Goal: Information Seeking & Learning: Learn about a topic

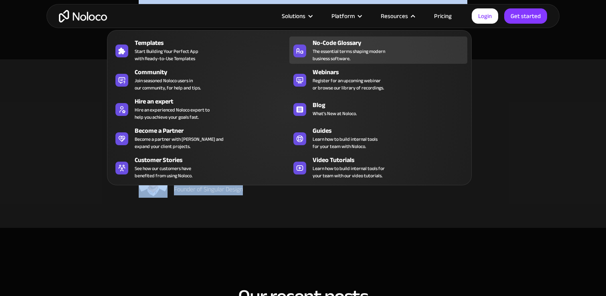
click at [359, 42] on div "No-Code Glossary" at bounding box center [391, 43] width 158 height 10
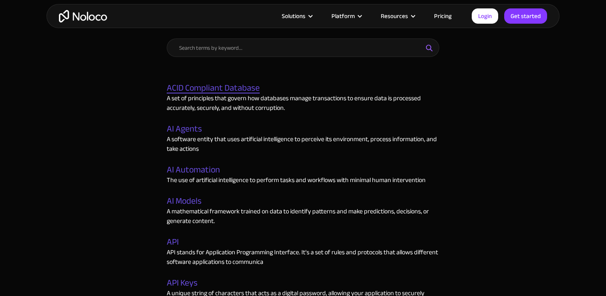
scroll to position [335, 0]
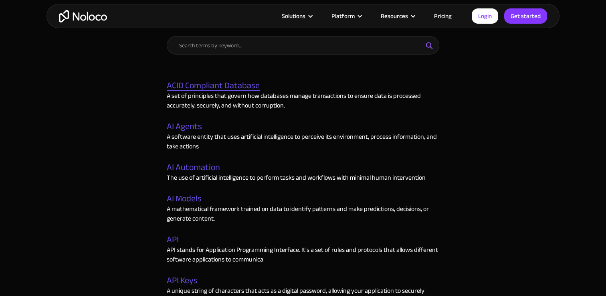
click at [243, 91] on p "A set of principles that govern how databases manage transactions to ensure dat…" at bounding box center [303, 100] width 272 height 19
click at [247, 86] on link "ACID Compliant Database" at bounding box center [213, 86] width 93 height 10
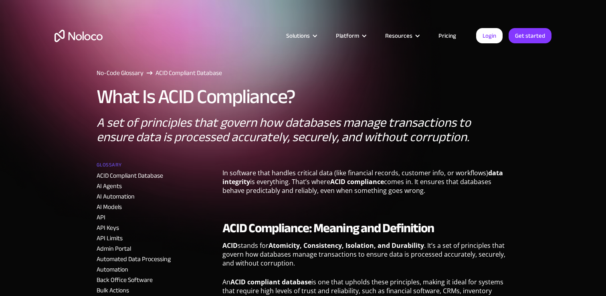
click at [177, 99] on h1 "What Is ACID Compliance?" at bounding box center [196, 97] width 199 height 22
click at [116, 70] on div "Solutions Use Cases Business Types Project Management Keep track of customers, …" at bounding box center [303, 37] width 606 height 75
click at [111, 74] on div "Solutions Use Cases Business Types Project Management Keep track of customers, …" at bounding box center [303, 37] width 606 height 75
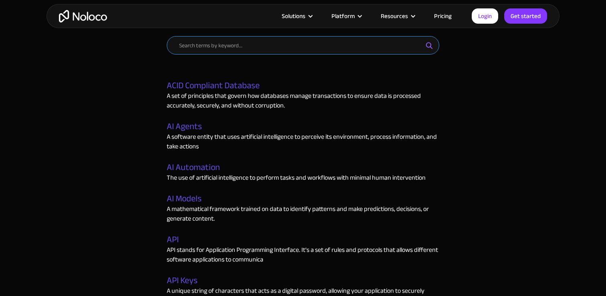
click at [230, 52] on input "Email Form" at bounding box center [303, 45] width 272 height 18
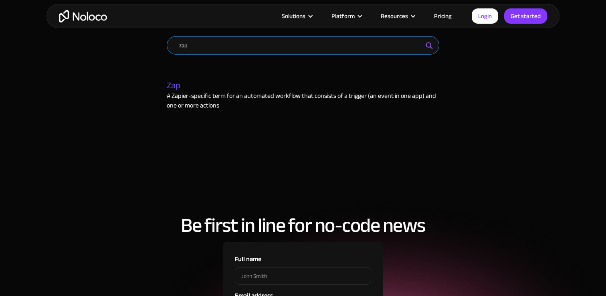
type input "zap"
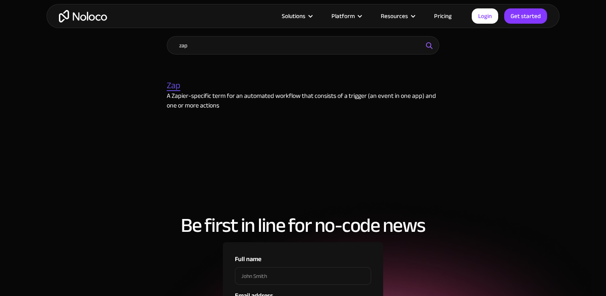
click at [166, 88] on div "zap Zap A Zapier-specific term for an automated workflow that consists of a tri…" at bounding box center [303, 85] width 288 height 114
click at [171, 87] on link "Zap" at bounding box center [174, 86] width 14 height 10
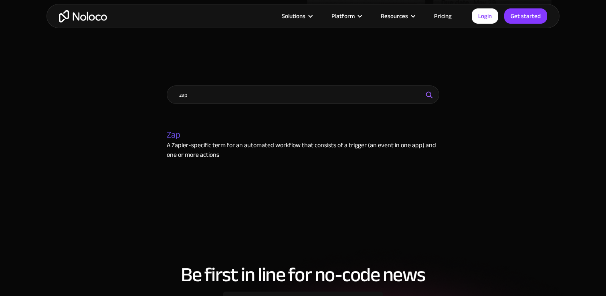
scroll to position [262, 0]
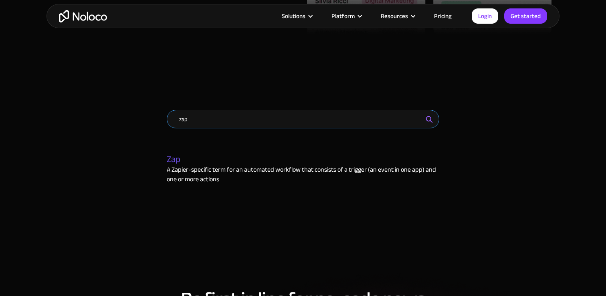
click at [254, 117] on input "zap" at bounding box center [303, 119] width 272 height 18
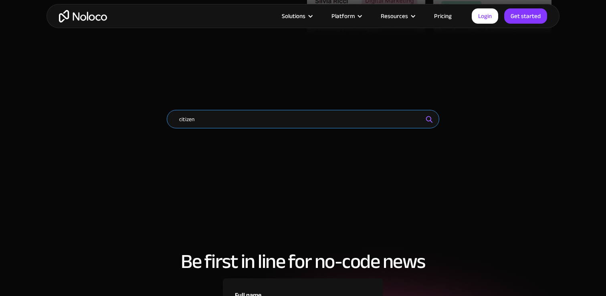
type input "citizen"
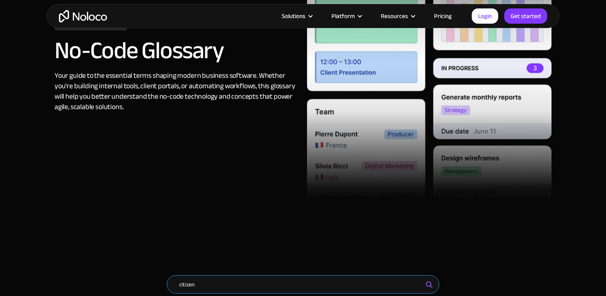
scroll to position [36, 0]
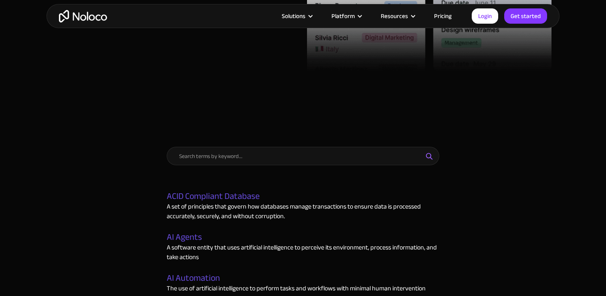
scroll to position [242, 0]
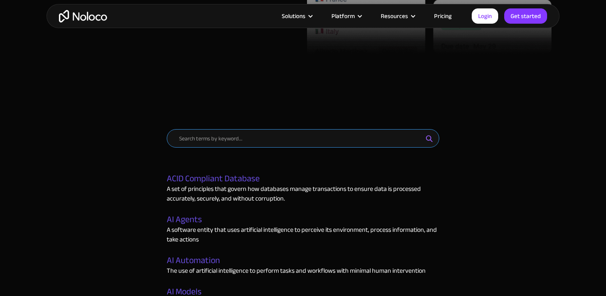
click at [275, 140] on input "Email Form" at bounding box center [303, 138] width 272 height 18
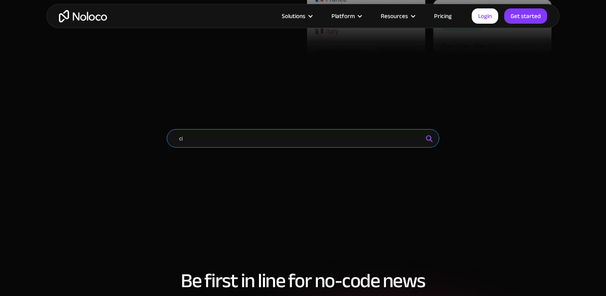
type input "c"
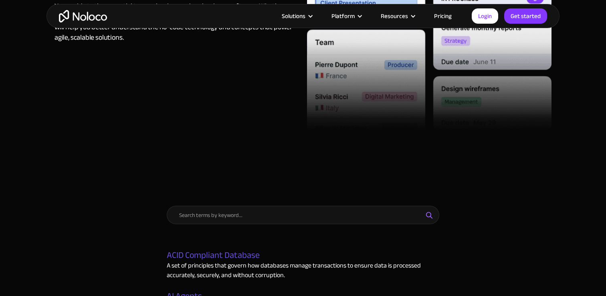
scroll to position [0, 0]
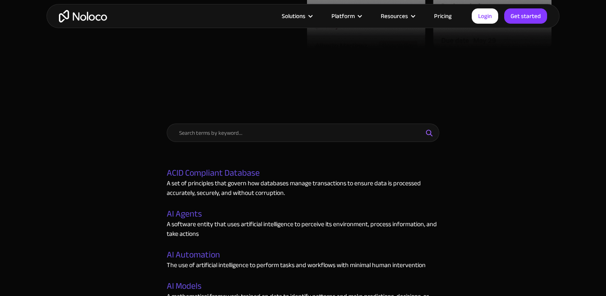
scroll to position [254, 0]
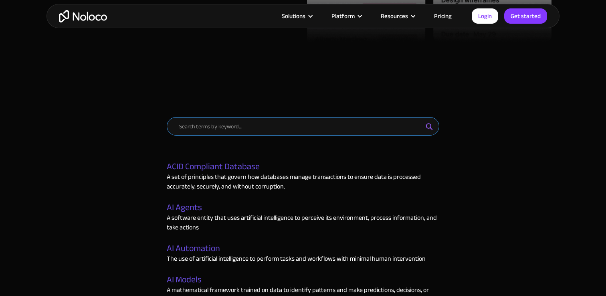
click at [246, 124] on input "Email Form" at bounding box center [303, 126] width 272 height 18
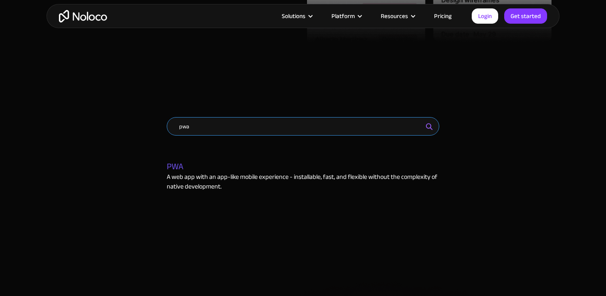
type input "pwa"
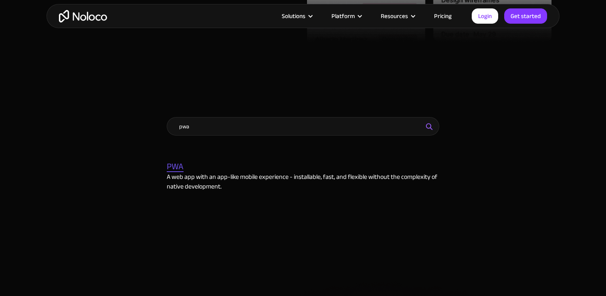
click at [175, 170] on link "PWA" at bounding box center [175, 166] width 17 height 10
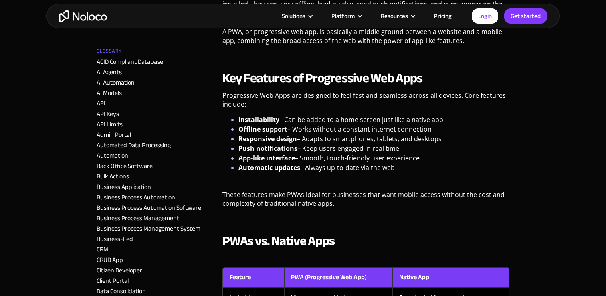
scroll to position [289, 0]
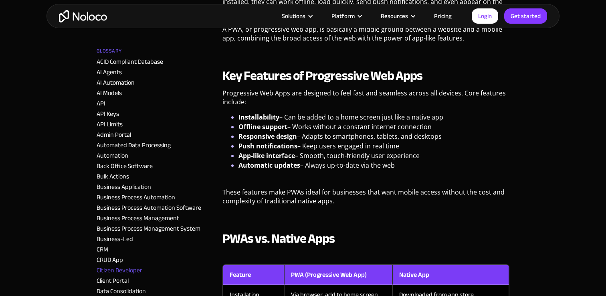
click at [127, 272] on link "Citizen Developer" at bounding box center [120, 270] width 46 height 12
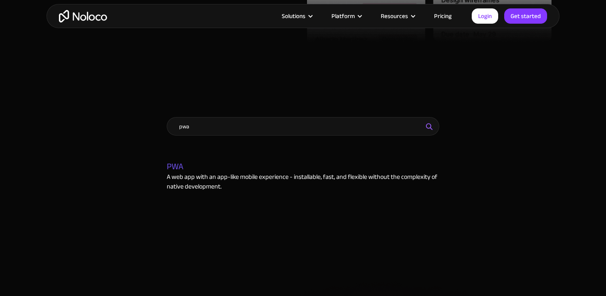
scroll to position [240, 0]
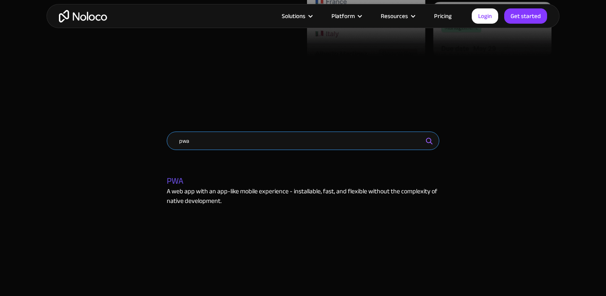
click at [262, 145] on input "pwa" at bounding box center [303, 140] width 272 height 18
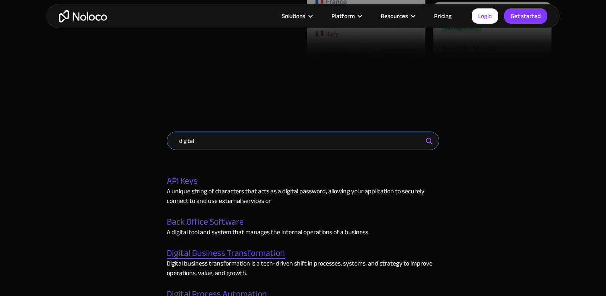
type input "digital"
click at [248, 254] on link "Digital Business Transformation" at bounding box center [226, 253] width 118 height 10
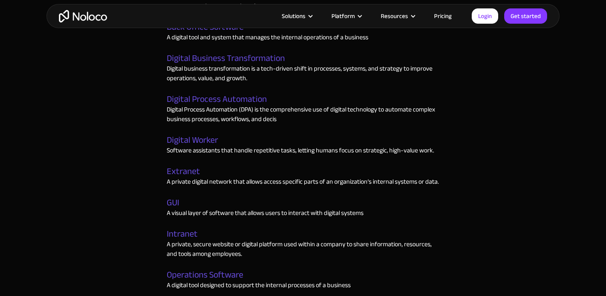
scroll to position [439, 0]
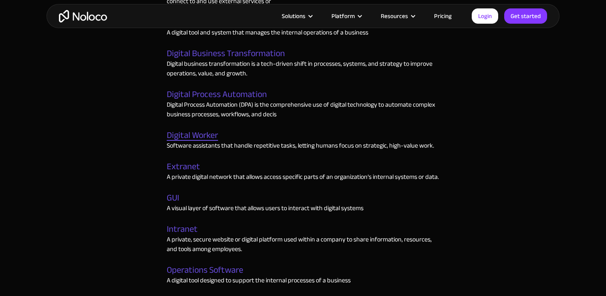
click at [196, 135] on link "Digital Worker" at bounding box center [192, 135] width 51 height 10
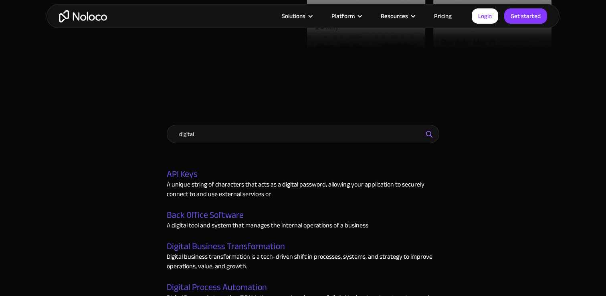
scroll to position [249, 0]
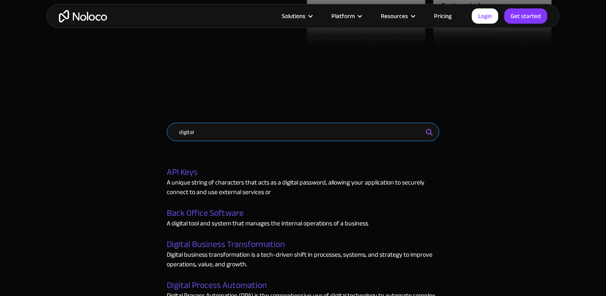
click at [280, 129] on input "digital" at bounding box center [303, 132] width 272 height 18
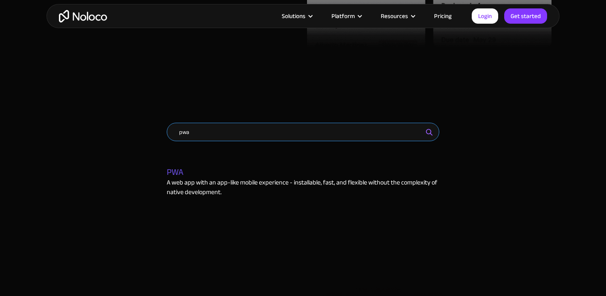
type input "pwa"
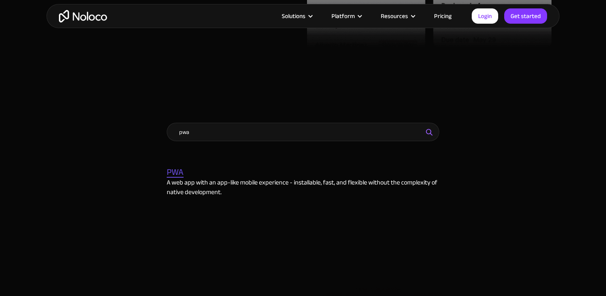
click at [177, 167] on link "PWA" at bounding box center [175, 172] width 17 height 10
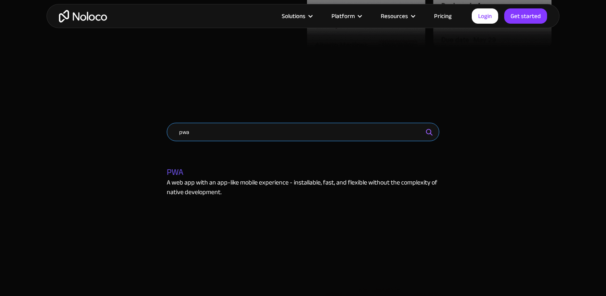
click at [300, 139] on input "pwa" at bounding box center [303, 132] width 272 height 18
type input "respons"
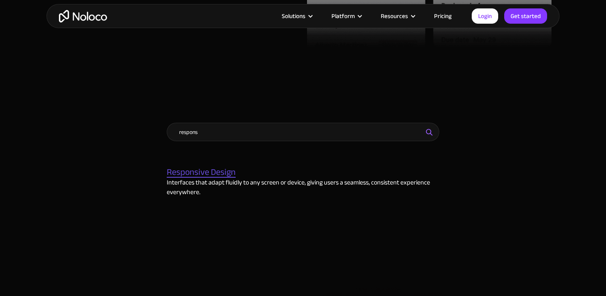
click at [216, 170] on link "Responsive Design" at bounding box center [201, 172] width 69 height 10
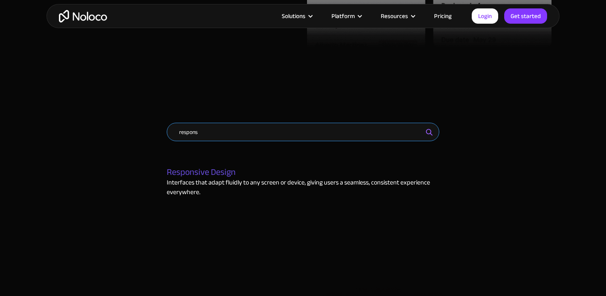
click at [233, 139] on input "respons" at bounding box center [303, 132] width 272 height 18
type input "sel"
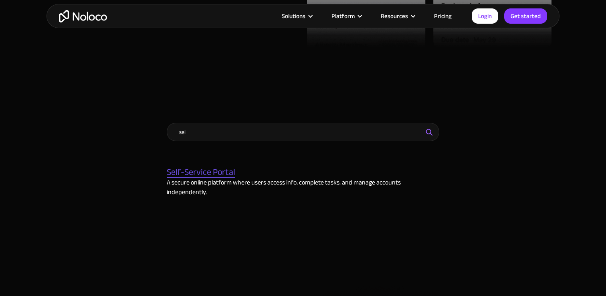
click at [220, 168] on link "Self-Service Portal" at bounding box center [201, 172] width 69 height 10
